Goal: Task Accomplishment & Management: Manage account settings

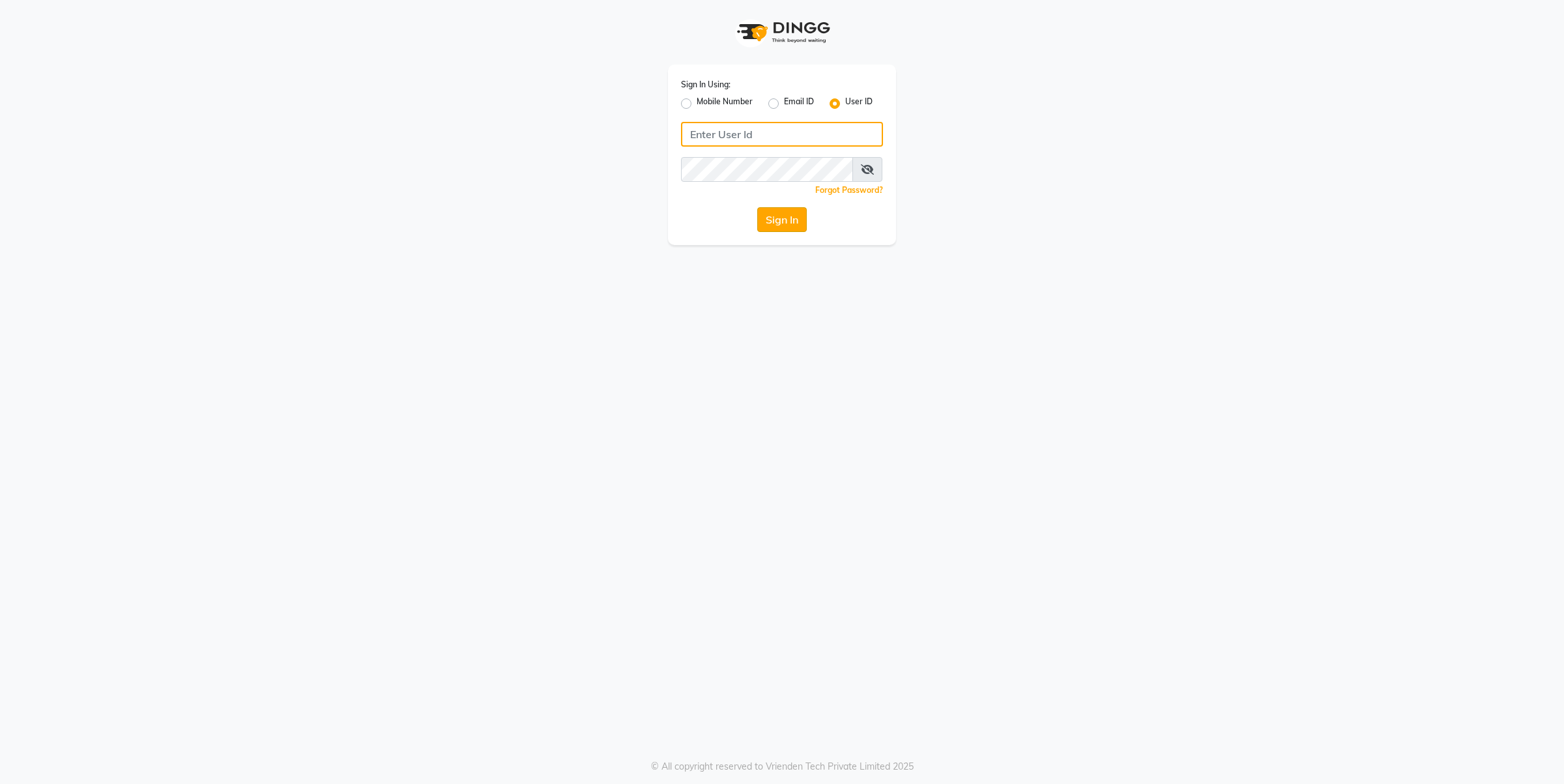
type input "farheen"
click at [767, 220] on button "Sign In" at bounding box center [782, 219] width 50 height 25
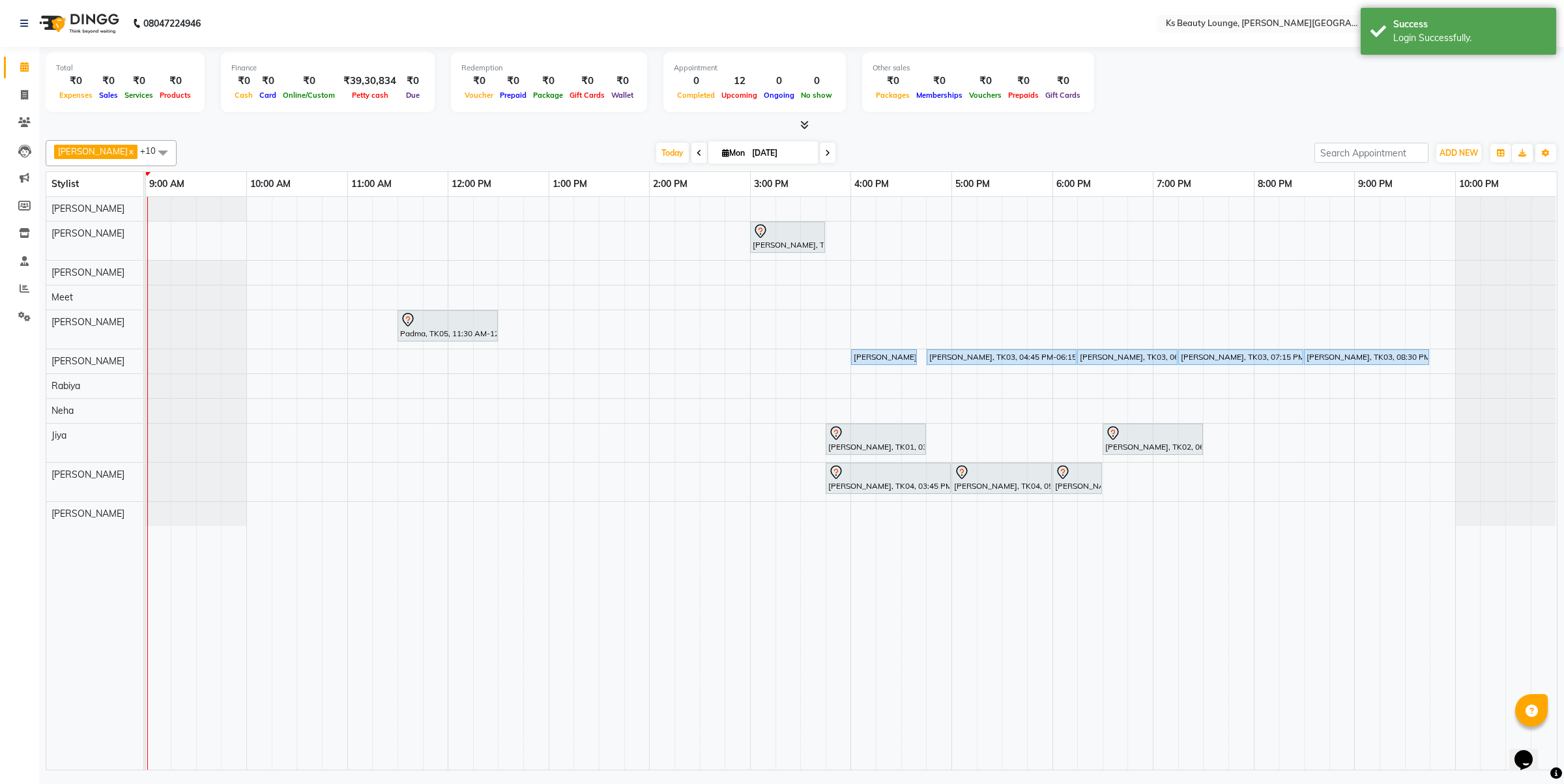
click at [697, 154] on icon at bounding box center [699, 153] width 5 height 8
type input "[DATE]"
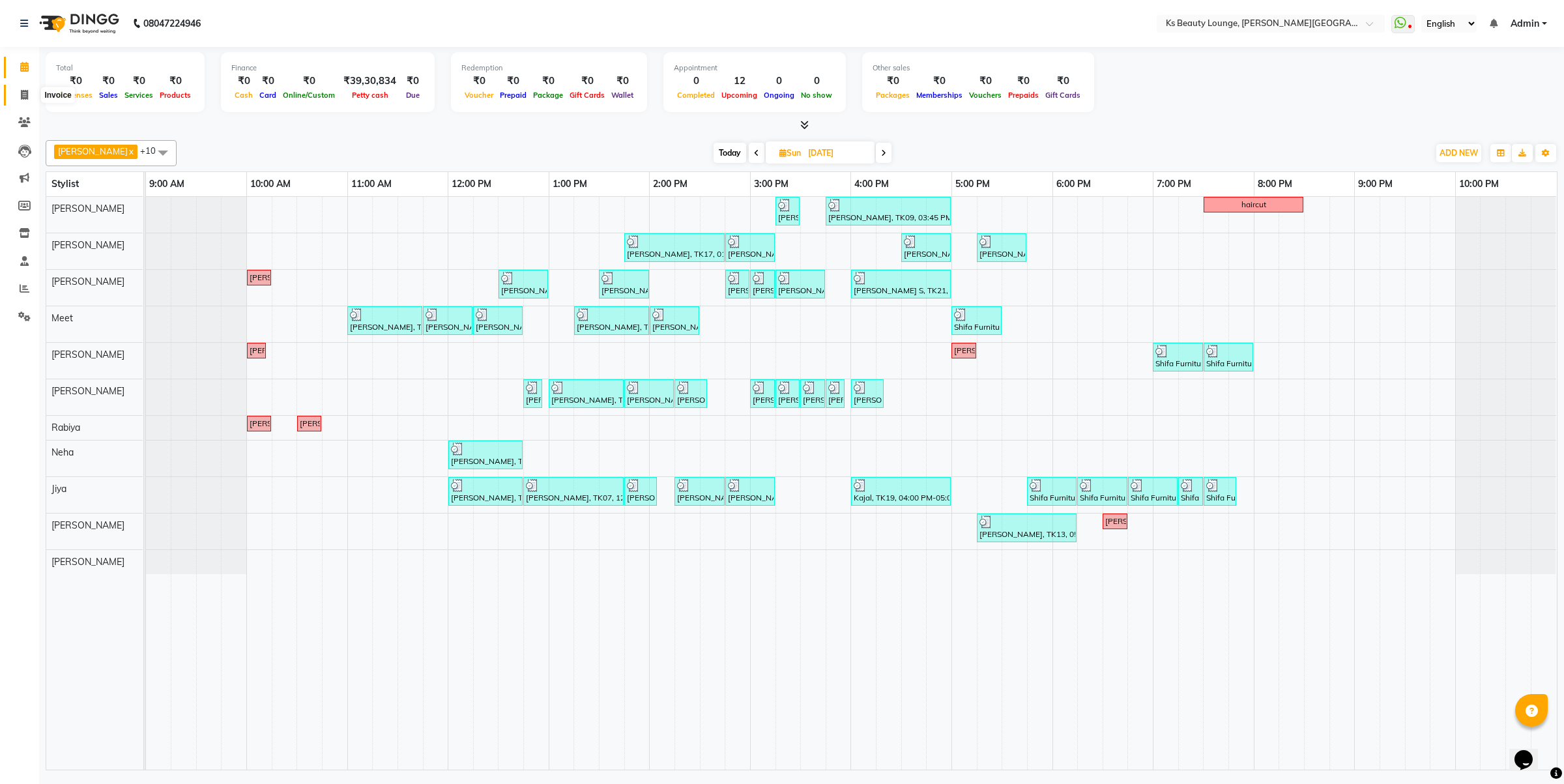
click at [25, 93] on icon at bounding box center [24, 95] width 7 height 10
select select "service"
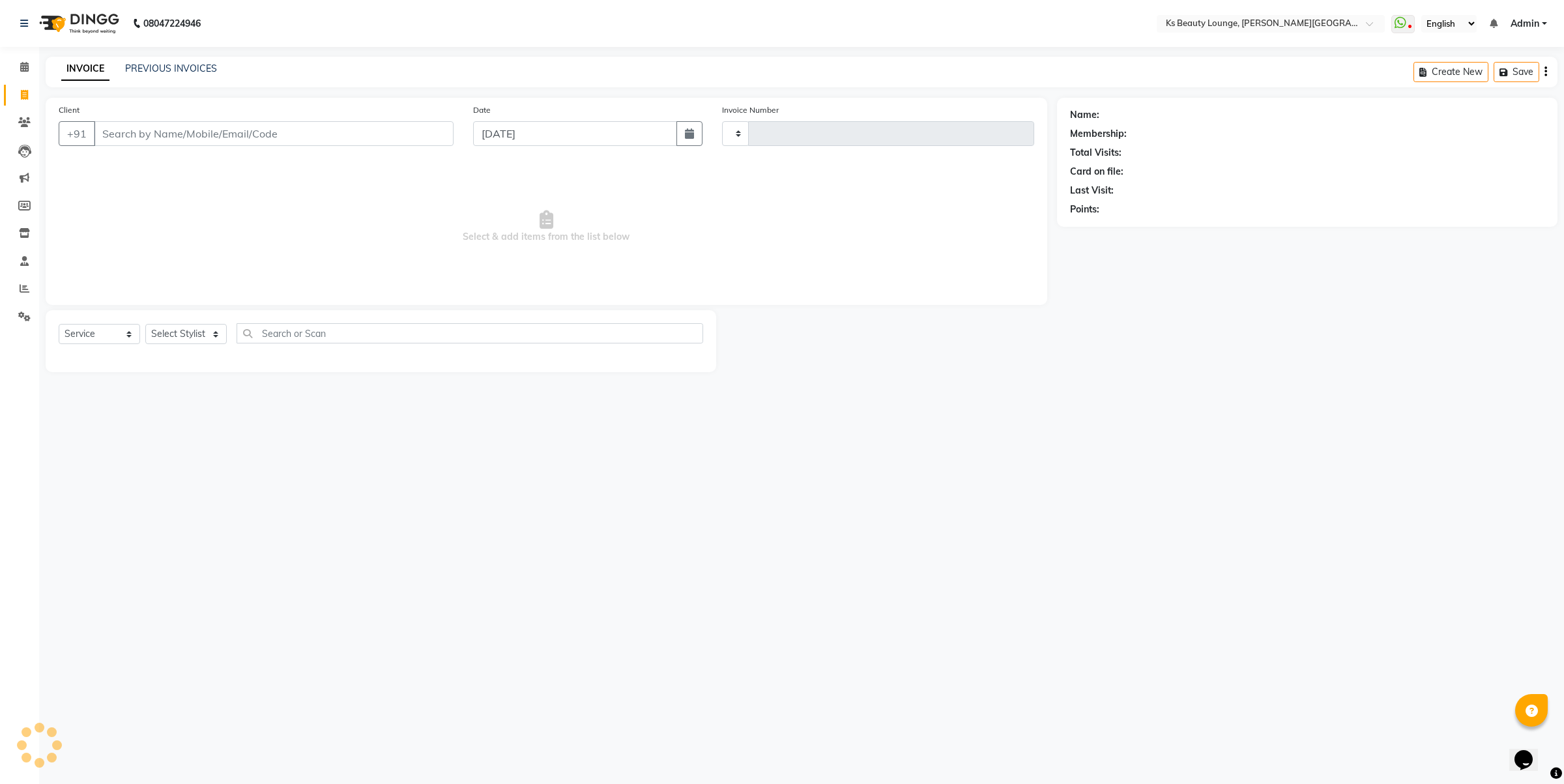
type input "3829"
select select "4411"
click at [173, 62] on div "PREVIOUS INVOICES" at bounding box center [171, 69] width 92 height 14
click at [176, 70] on link "PREVIOUS INVOICES" at bounding box center [171, 69] width 92 height 12
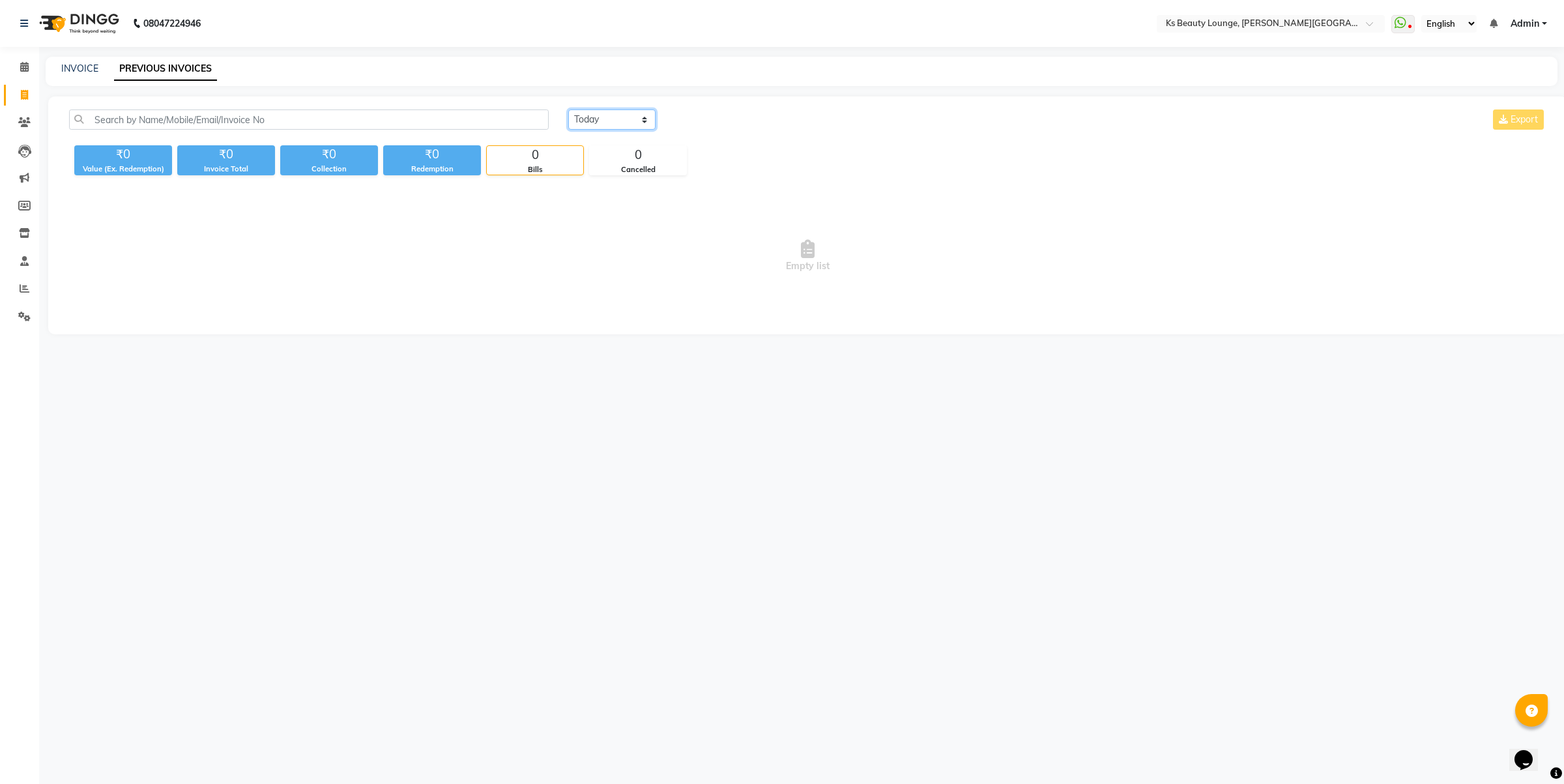
click at [608, 119] on select "Today Yesterday Custom Range" at bounding box center [611, 120] width 87 height 20
select select "yesterday"
click at [568, 110] on select "Today Yesterday Custom Range" at bounding box center [611, 120] width 87 height 20
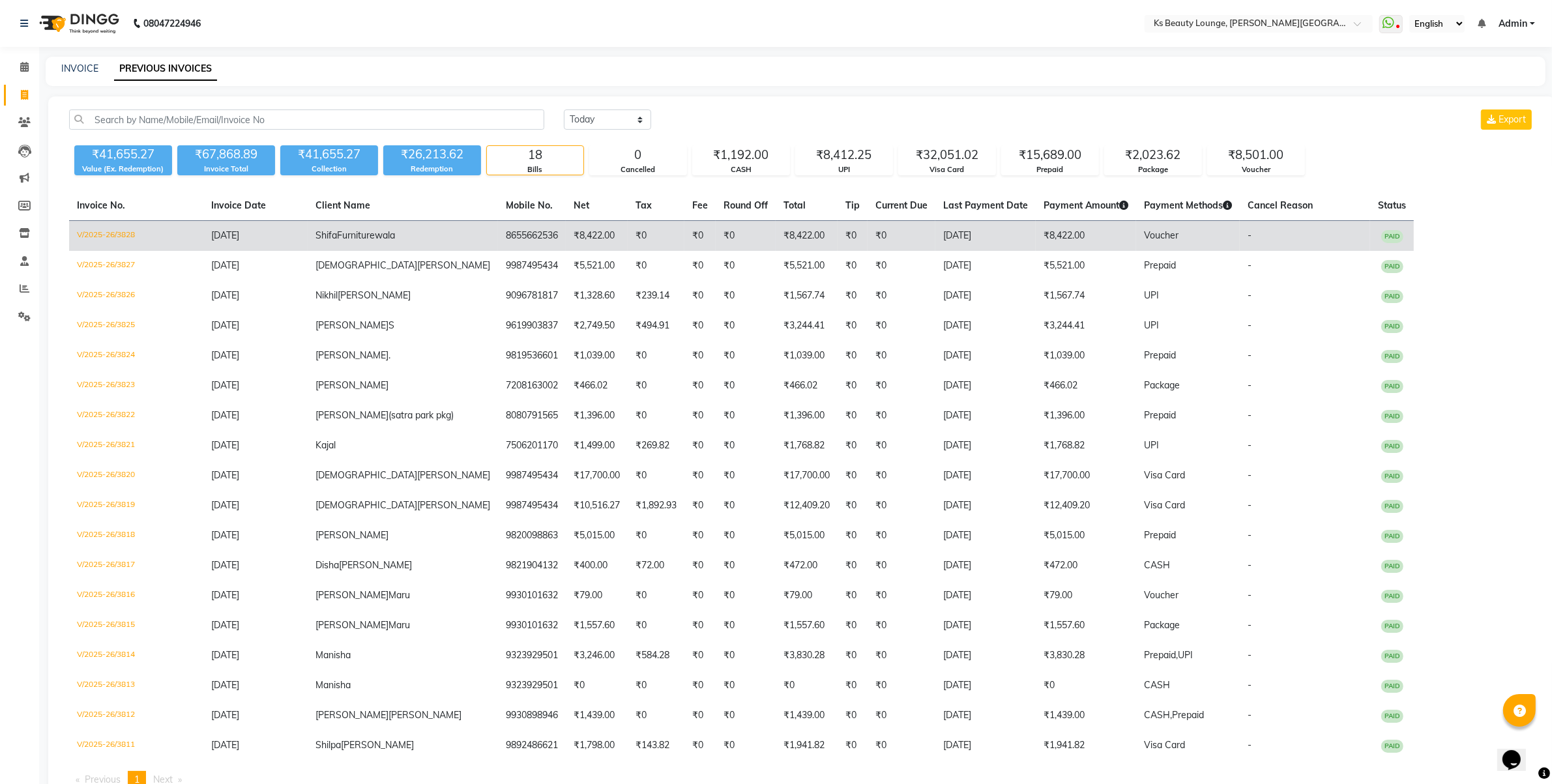
click at [716, 248] on td "₹0" at bounding box center [746, 236] width 60 height 31
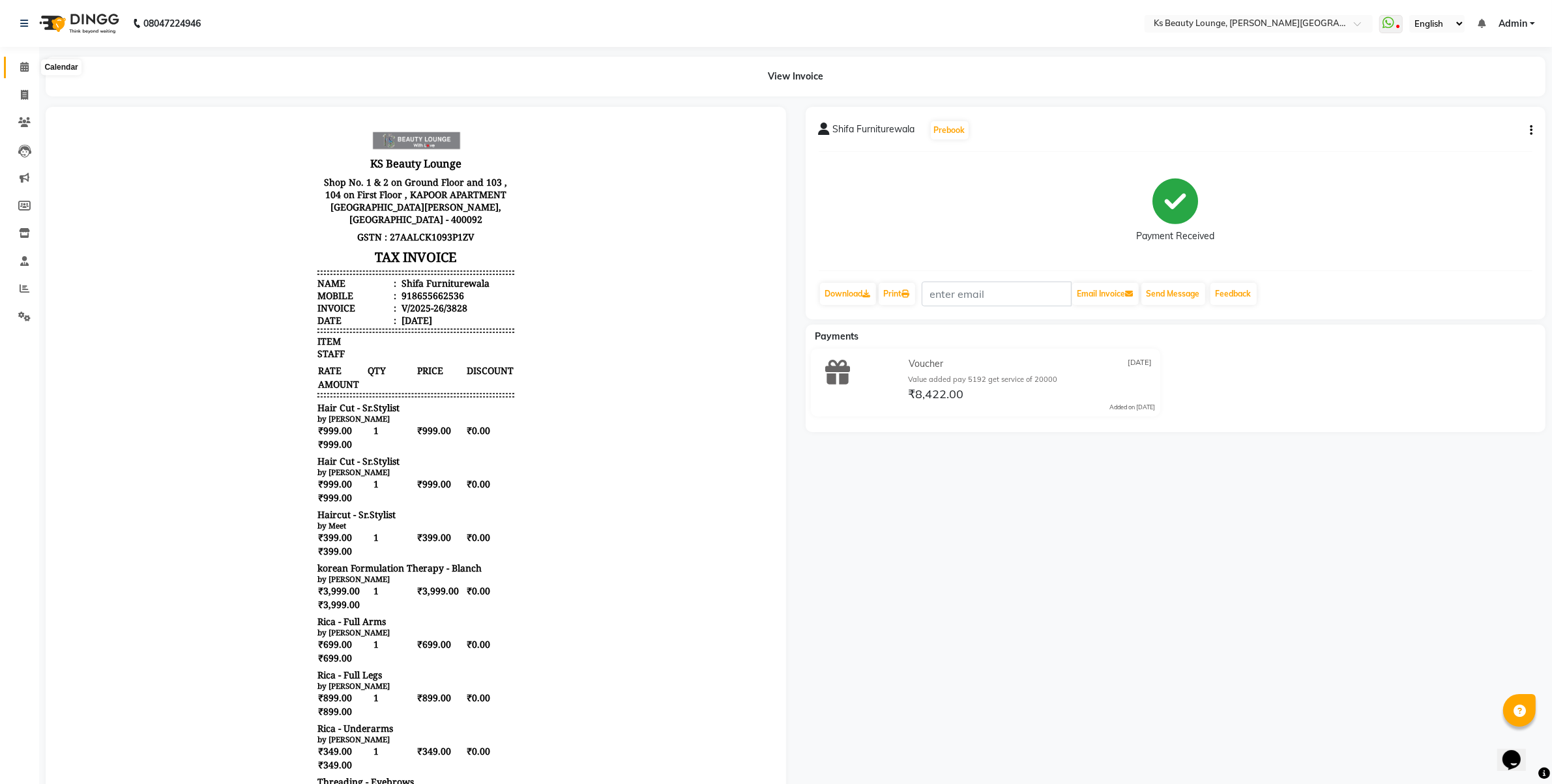
click at [26, 61] on span at bounding box center [24, 67] width 23 height 15
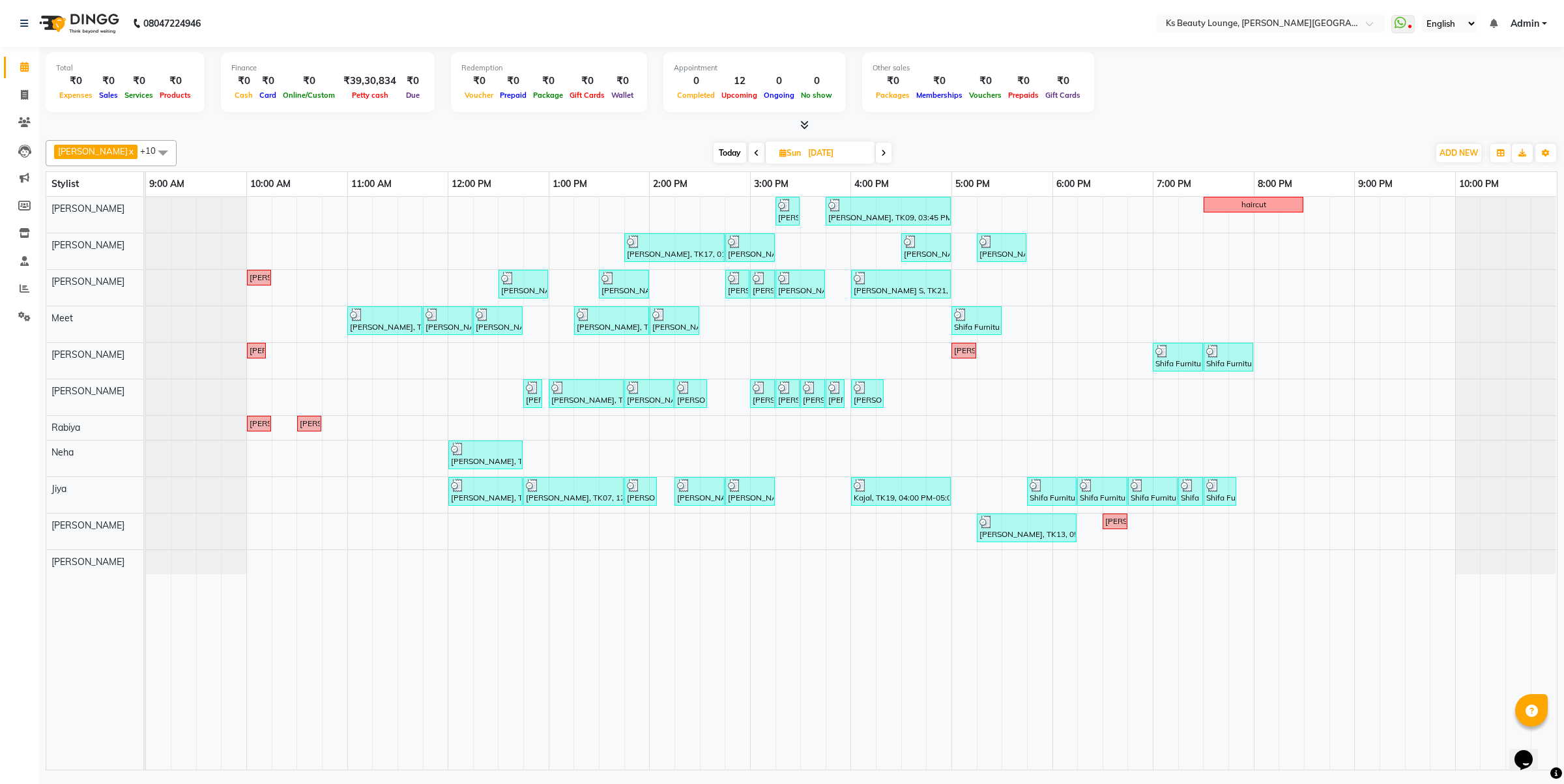
click at [881, 151] on icon at bounding box center [883, 153] width 5 height 8
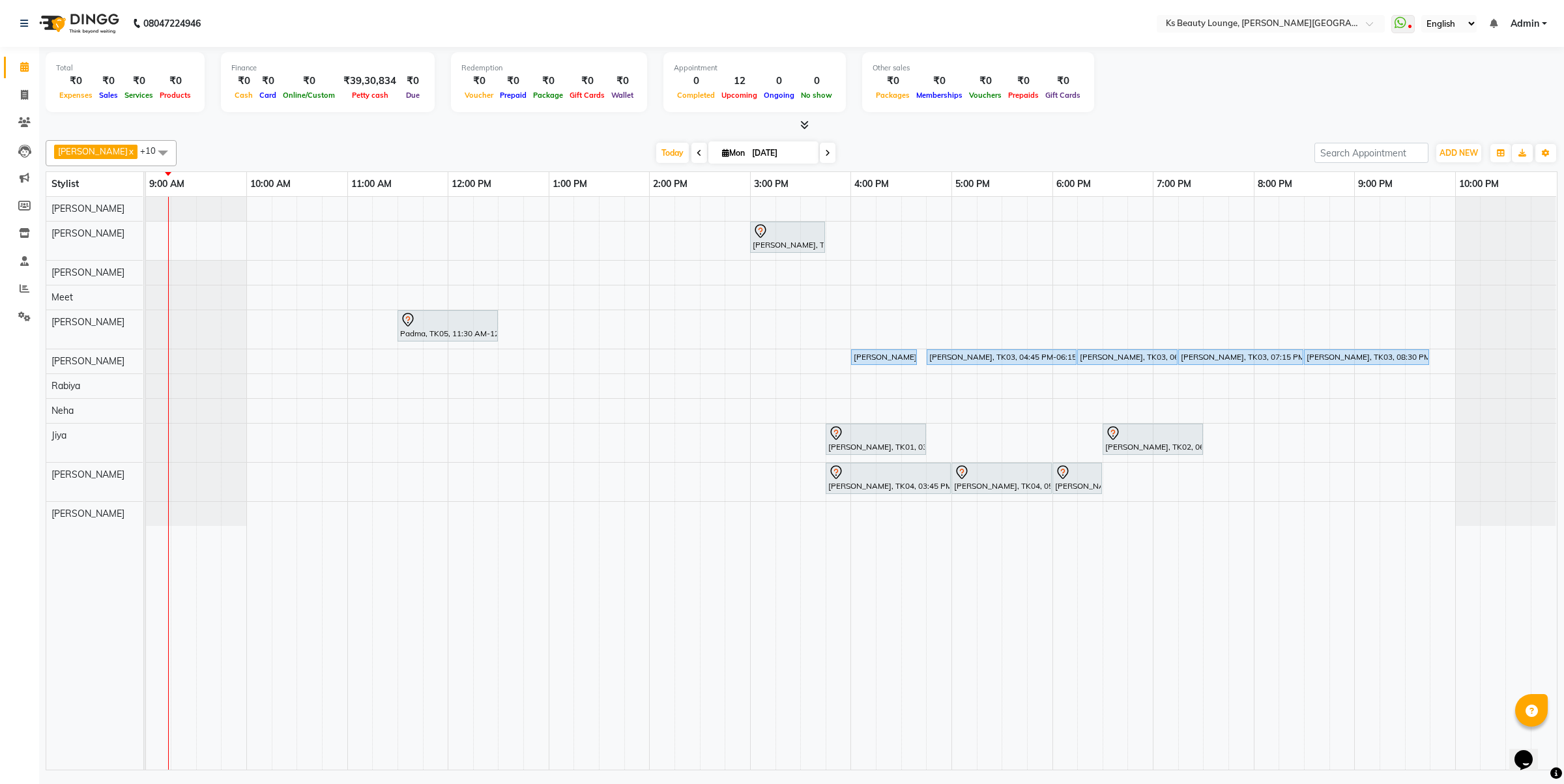
click at [825, 151] on icon at bounding box center [827, 153] width 5 height 8
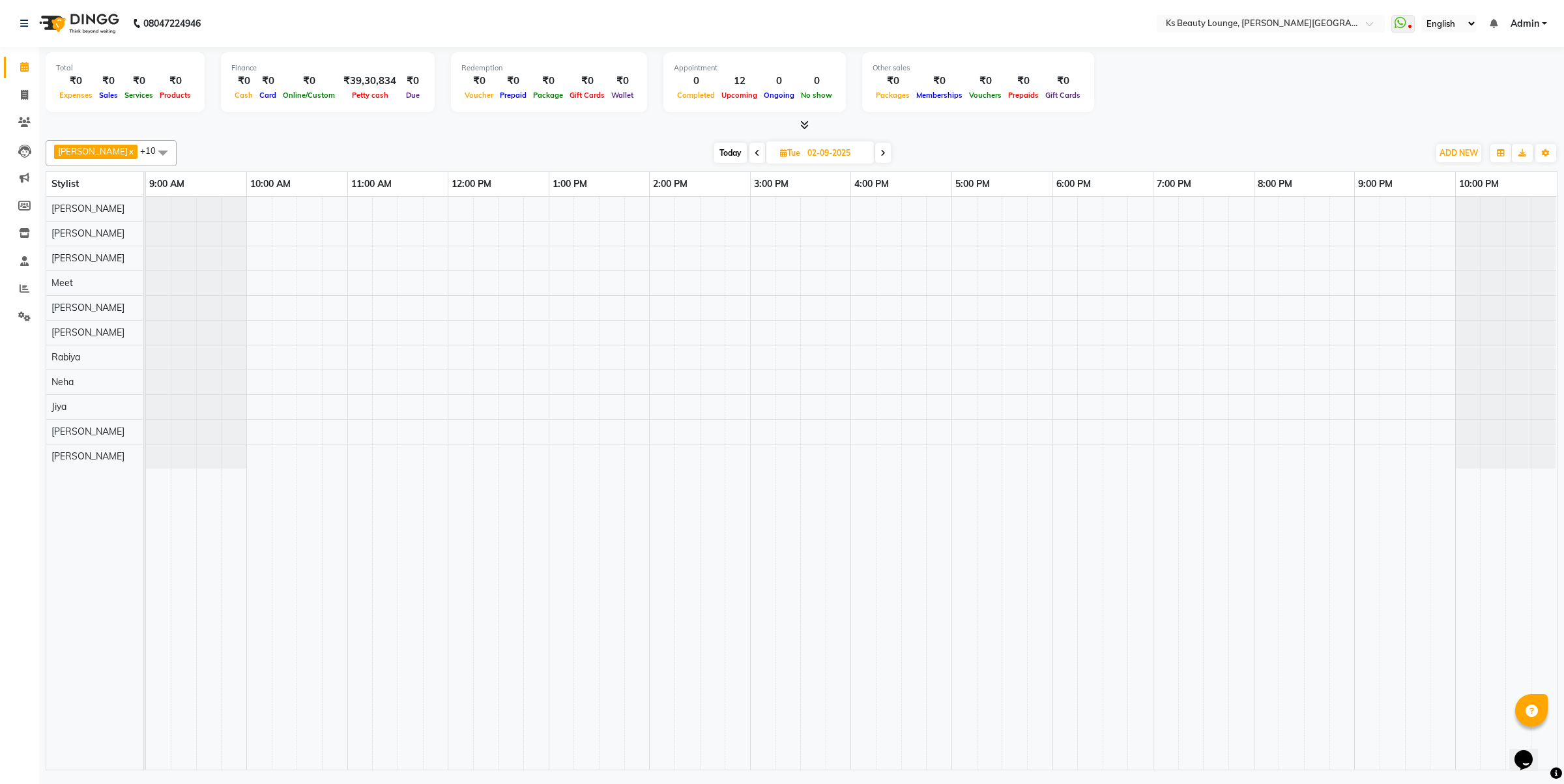
click at [881, 152] on icon at bounding box center [883, 153] width 5 height 8
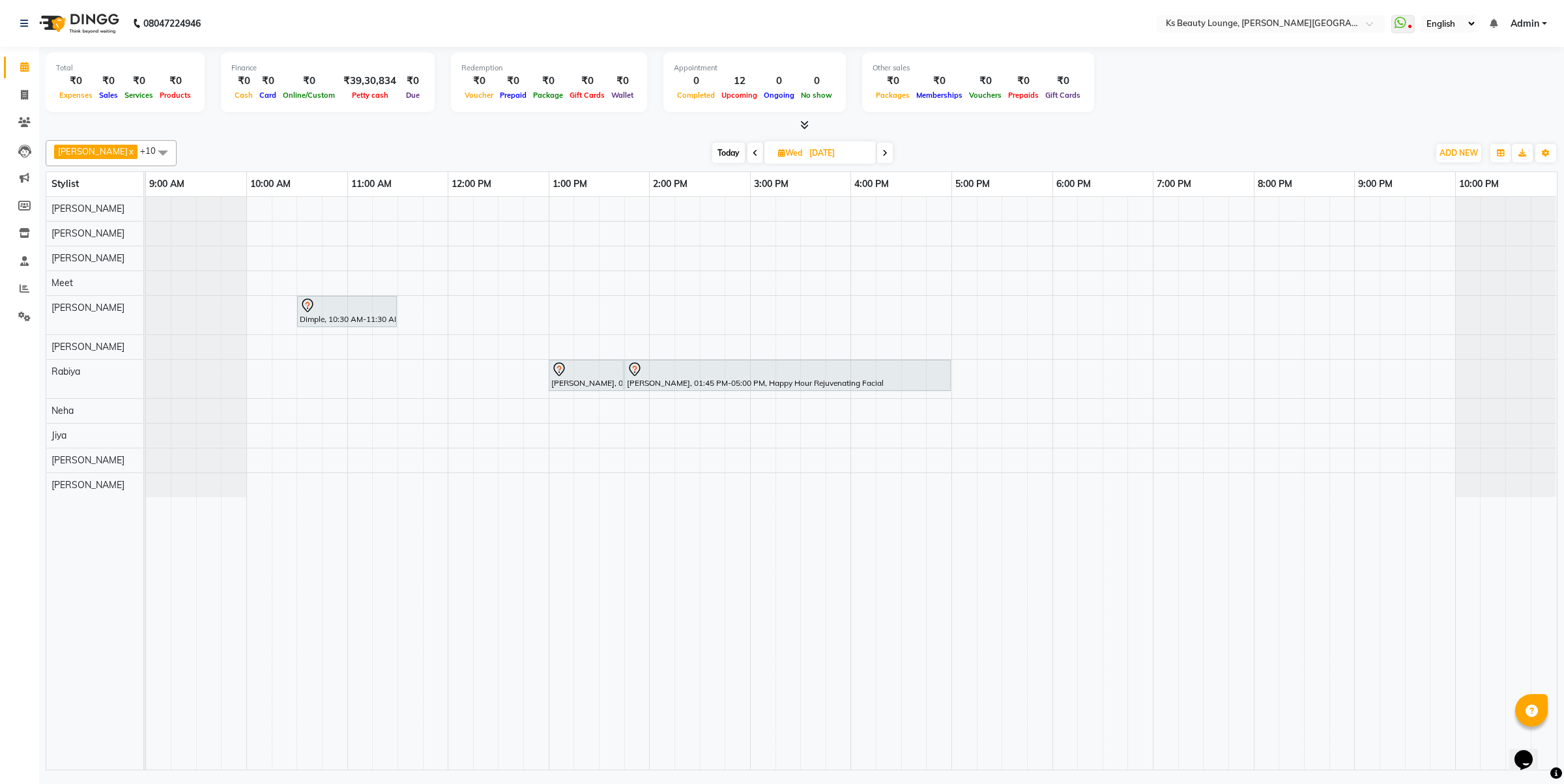
click at [883, 153] on icon at bounding box center [885, 153] width 5 height 8
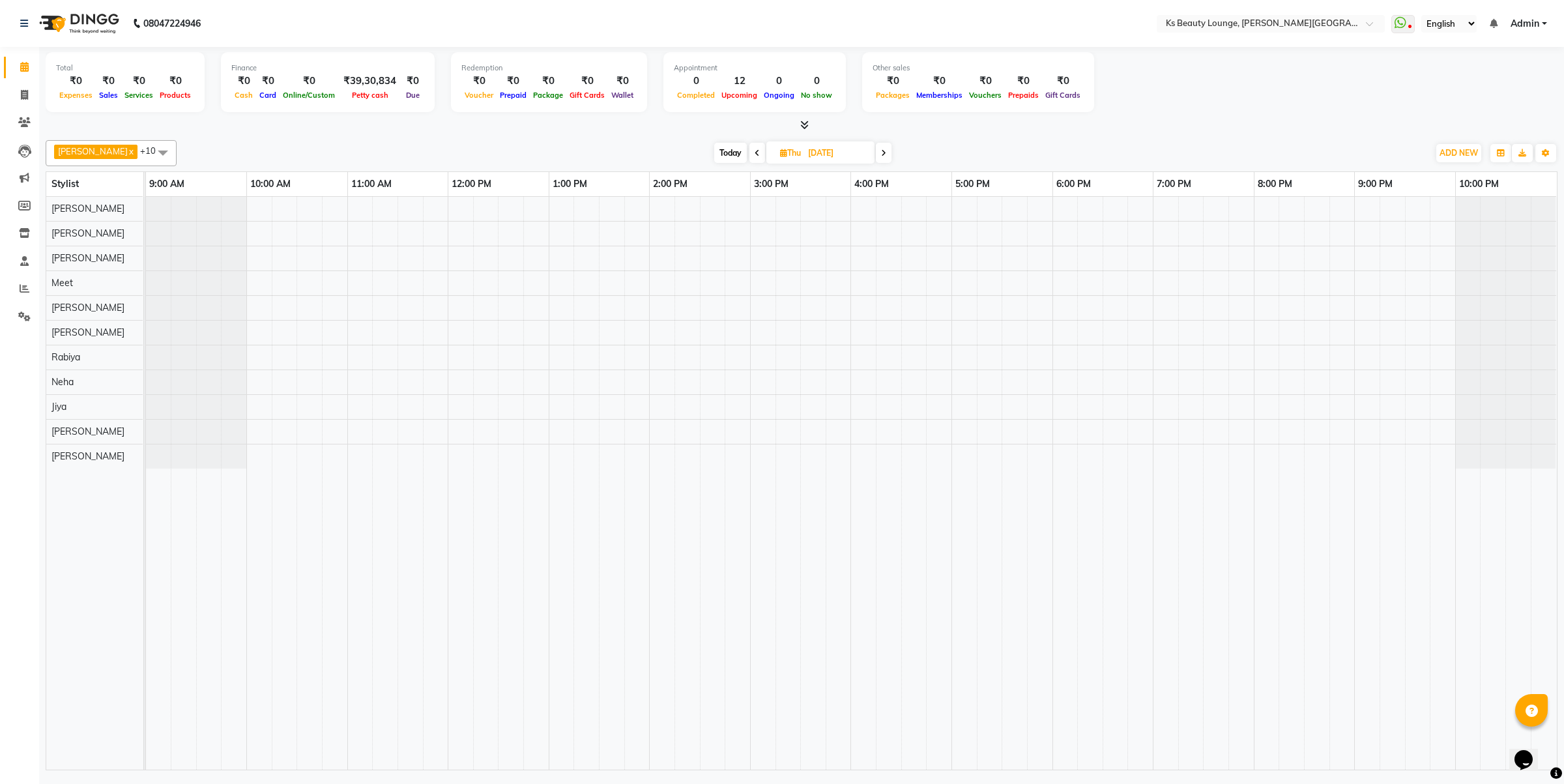
click at [755, 154] on icon at bounding box center [757, 153] width 5 height 8
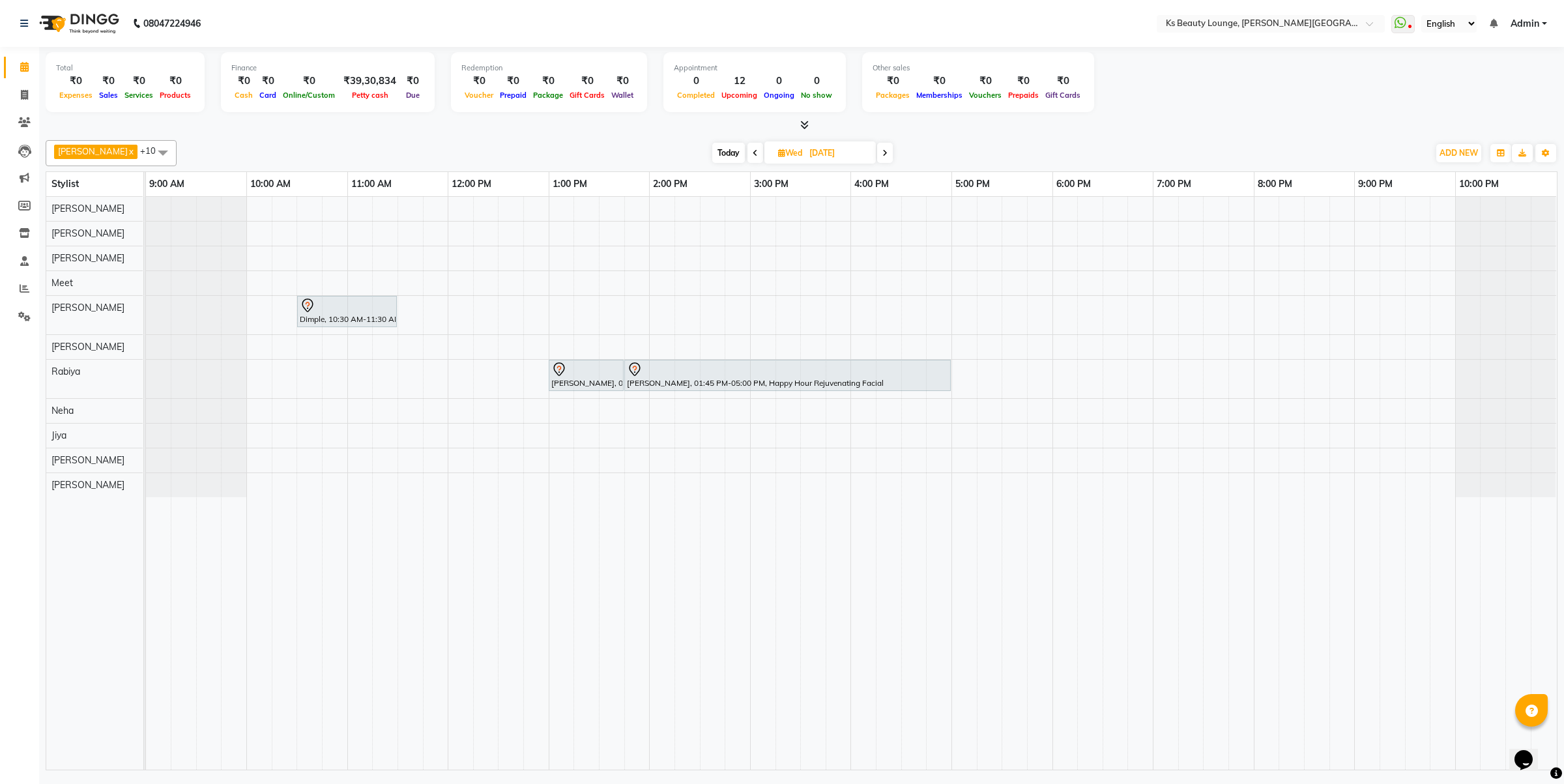
click at [883, 153] on icon at bounding box center [885, 153] width 5 height 8
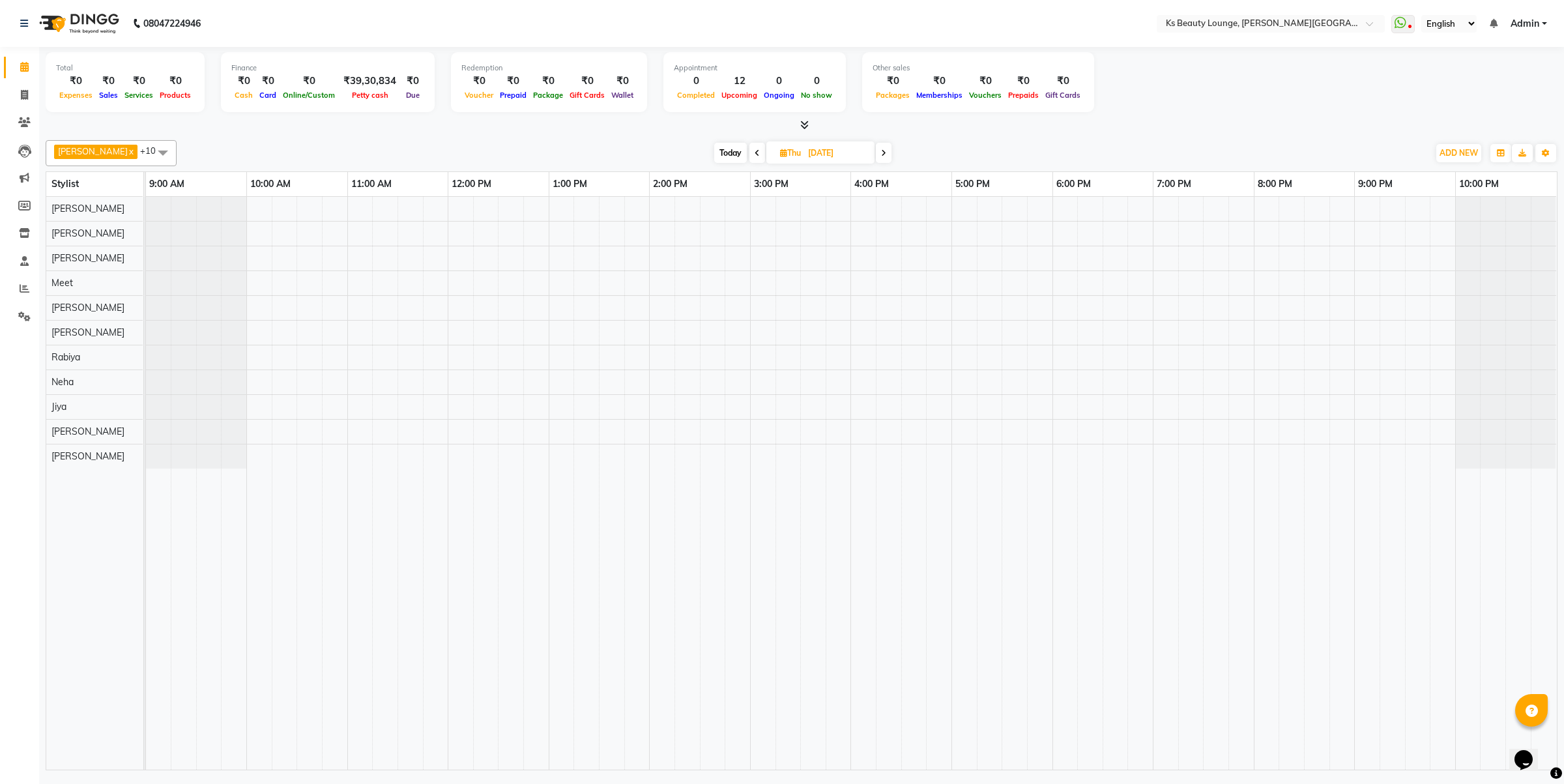
click at [881, 153] on icon at bounding box center [883, 153] width 5 height 8
click at [874, 153] on span at bounding box center [882, 153] width 16 height 20
click at [881, 153] on icon at bounding box center [883, 153] width 5 height 8
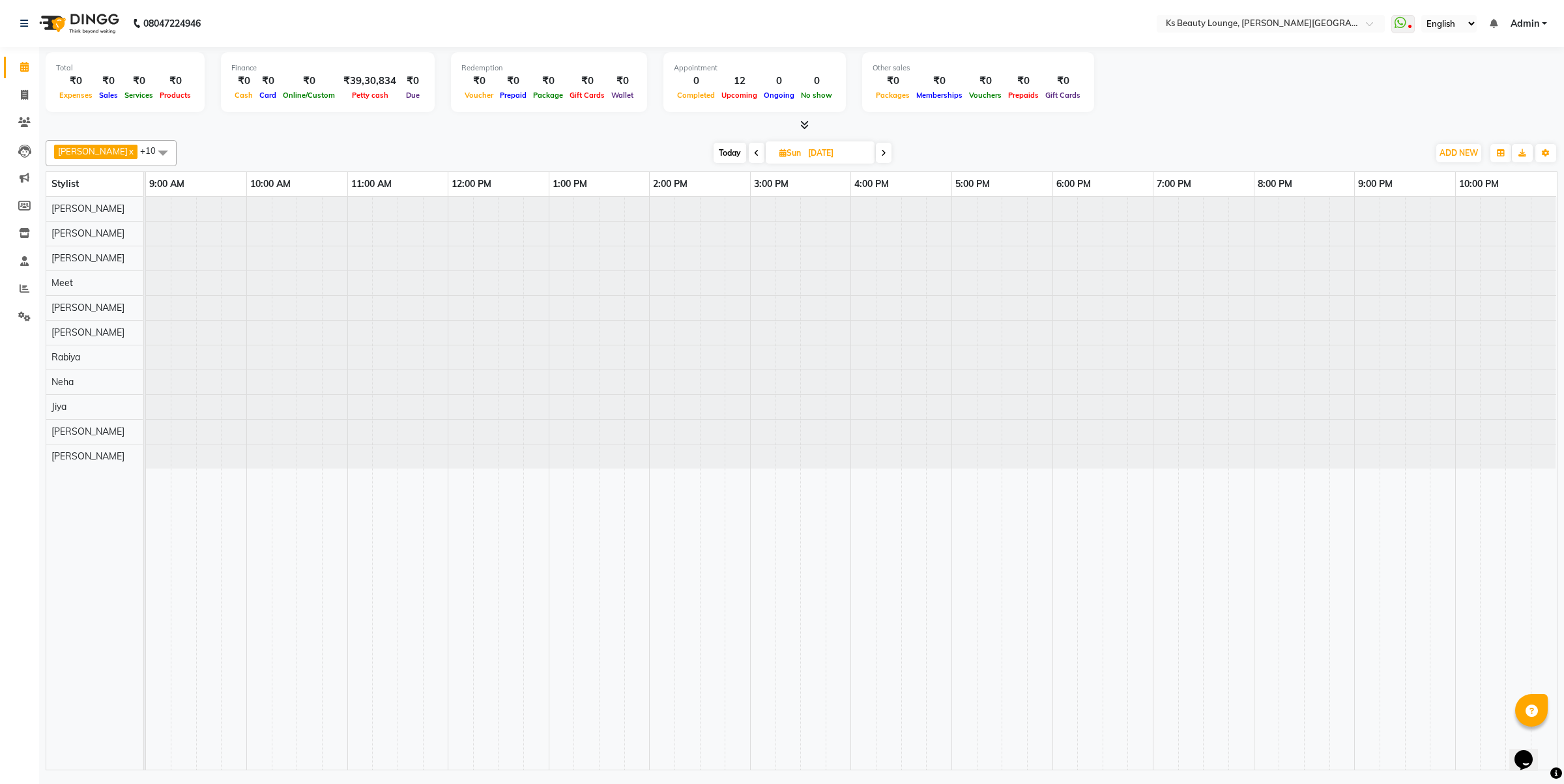
type input "[DATE]"
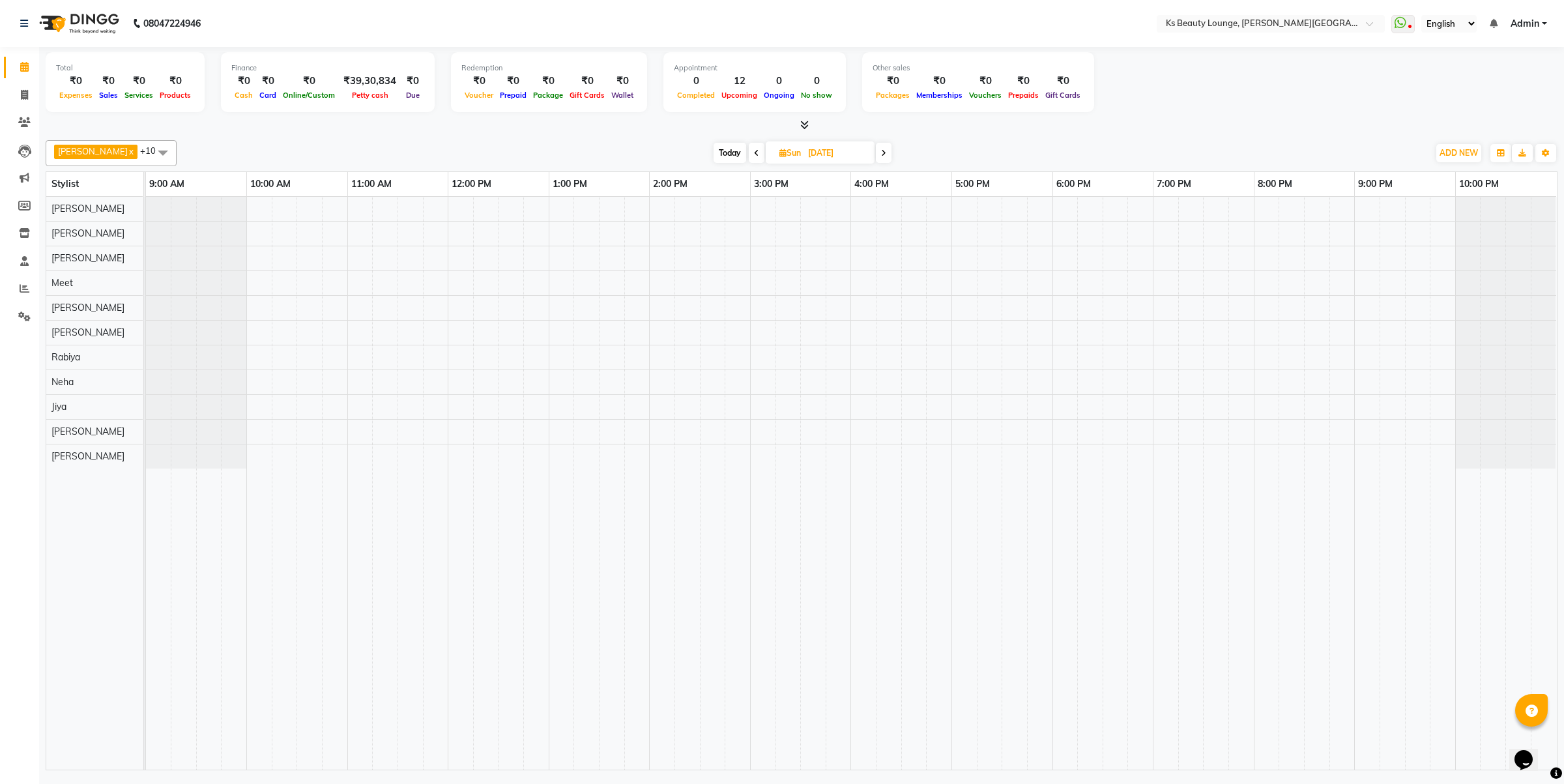
click at [776, 150] on span "Sun" at bounding box center [790, 153] width 28 height 10
select select "9"
select select "2025"
click at [732, 237] on span "1" at bounding box center [733, 236] width 21 height 21
type input "[DATE]"
